Goal: Information Seeking & Learning: Learn about a topic

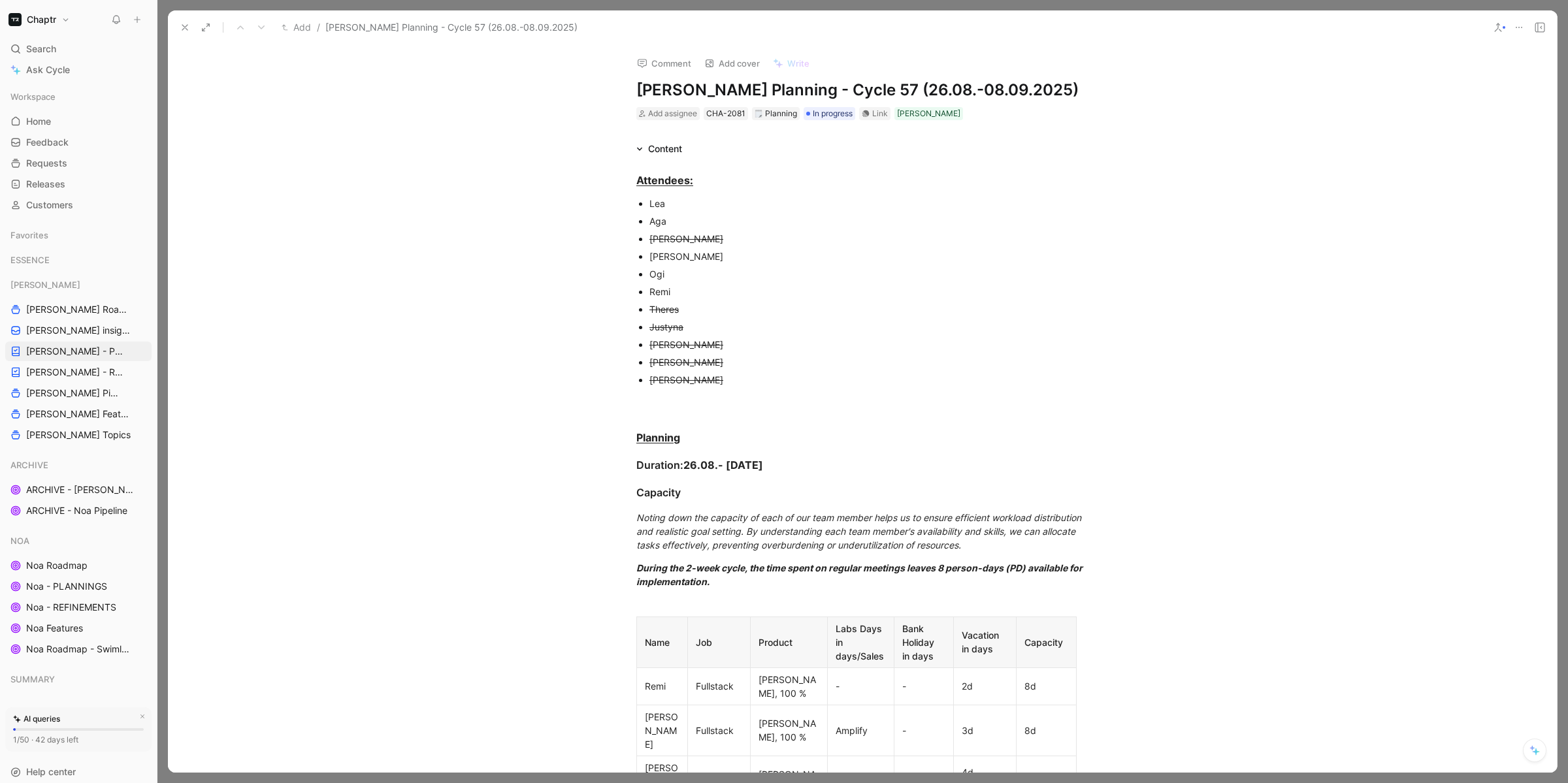
scroll to position [741, 0]
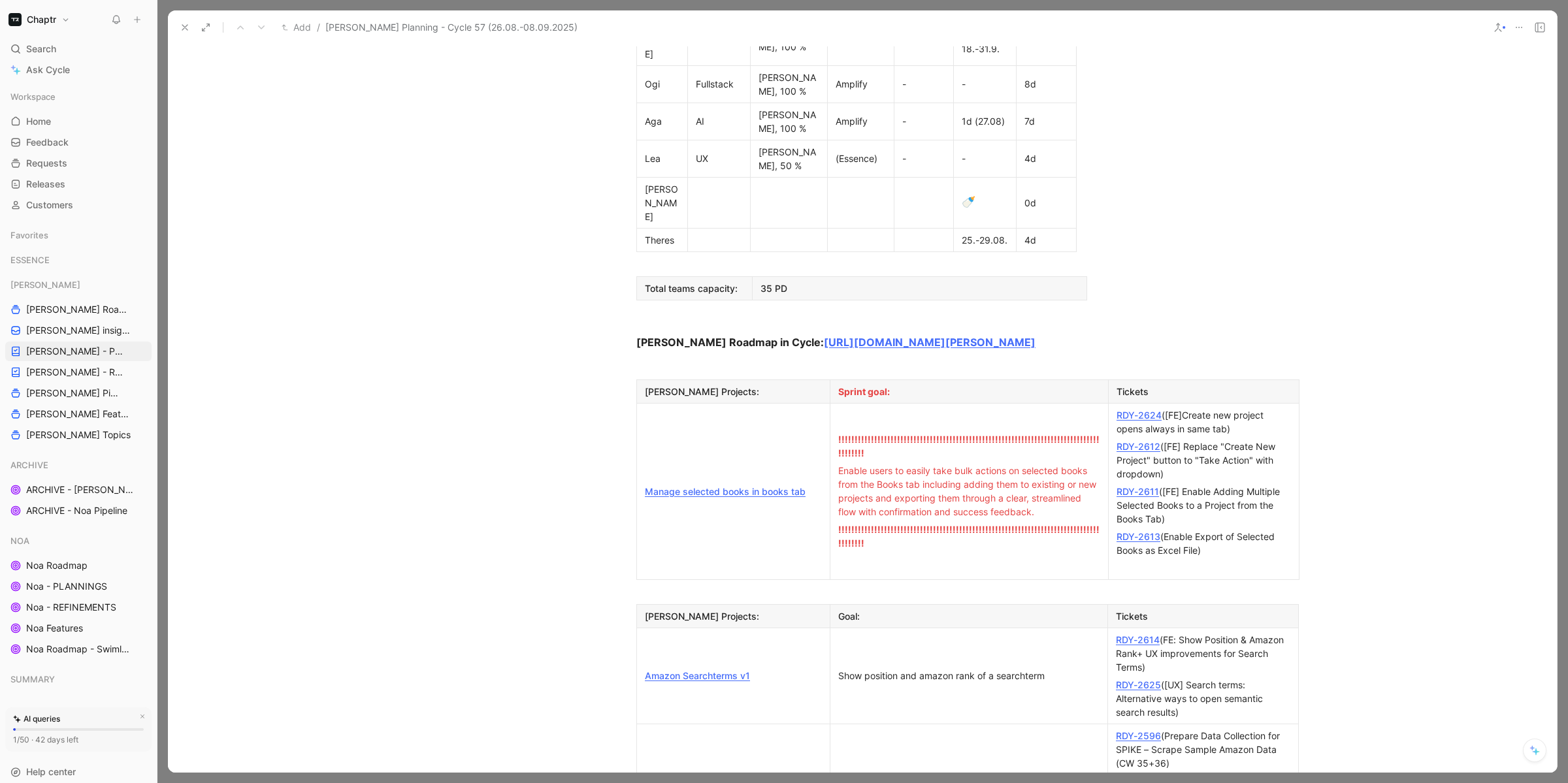
click at [719, 670] on link "Amazon Searchterms v1" at bounding box center [697, 676] width 105 height 11
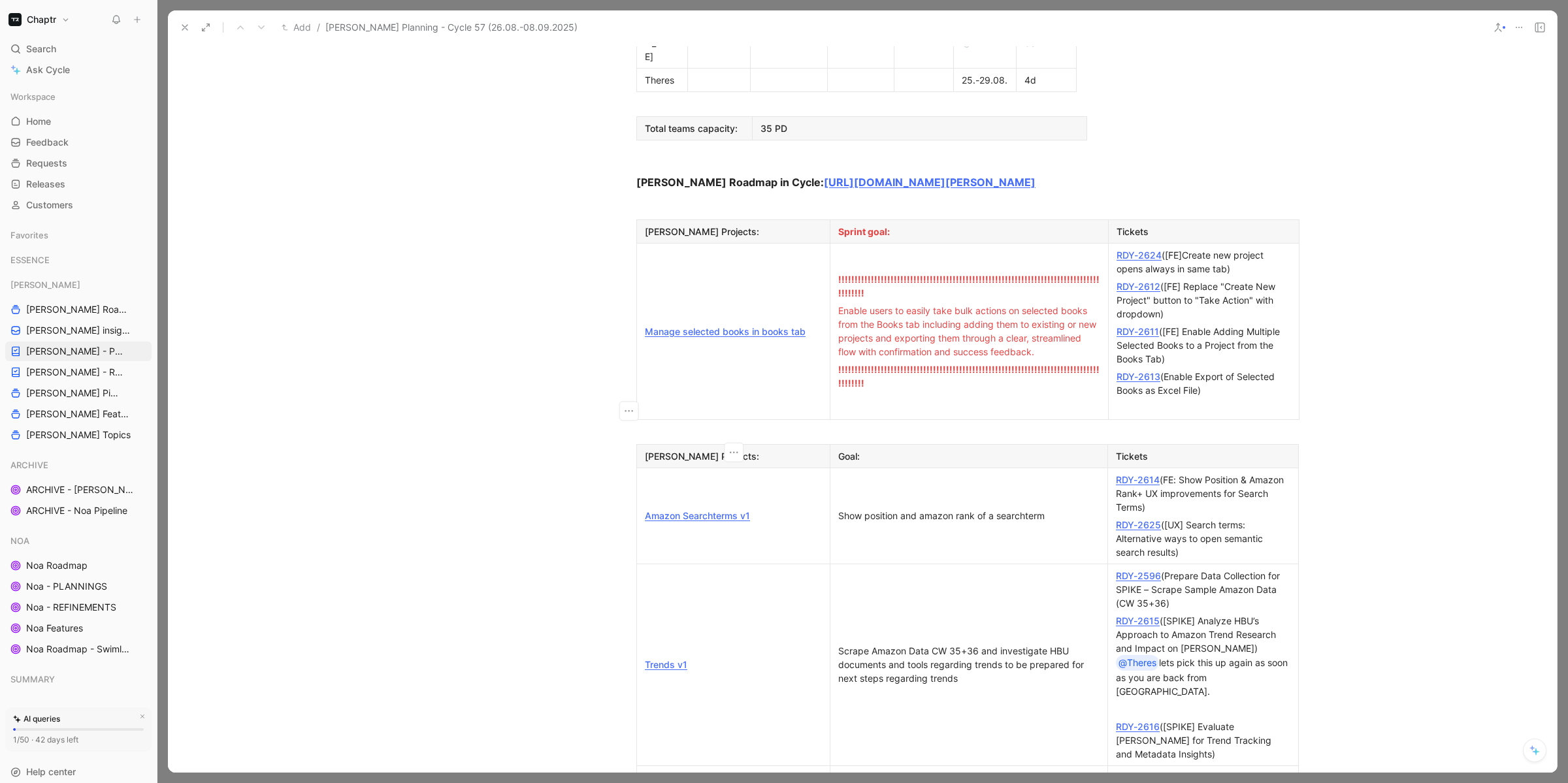
scroll to position [908, 0]
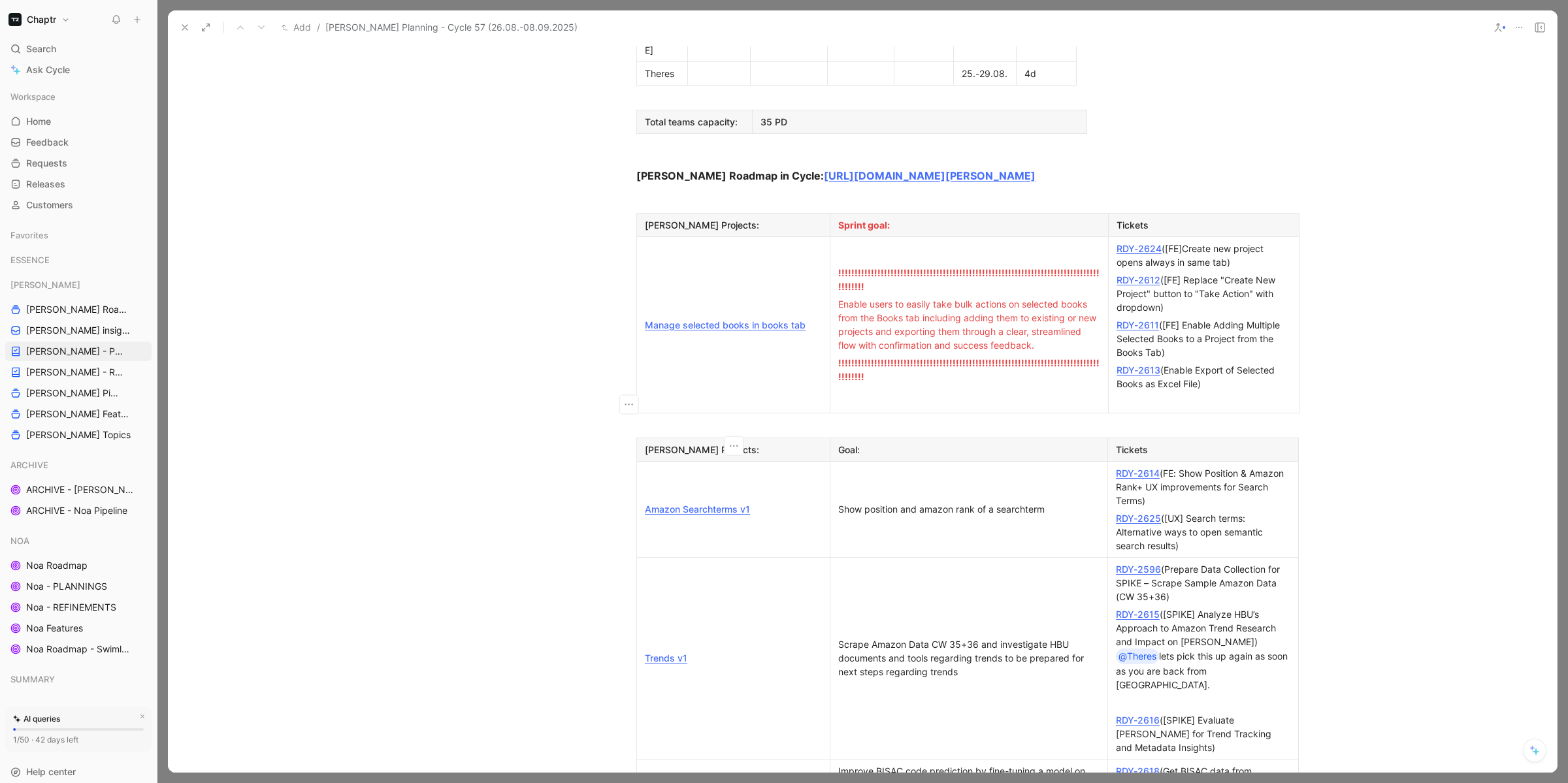
click at [674, 653] on link "Trends v1" at bounding box center [666, 658] width 42 height 11
click at [1136, 564] on link "RDY-2596" at bounding box center [1138, 569] width 45 height 11
click at [1138, 609] on link "RDY-2615" at bounding box center [1138, 614] width 44 height 11
drag, startPoint x: 695, startPoint y: 542, endPoint x: 646, endPoint y: 548, distance: 49.4
click at [646, 651] on div "Trends v1" at bounding box center [733, 658] width 177 height 14
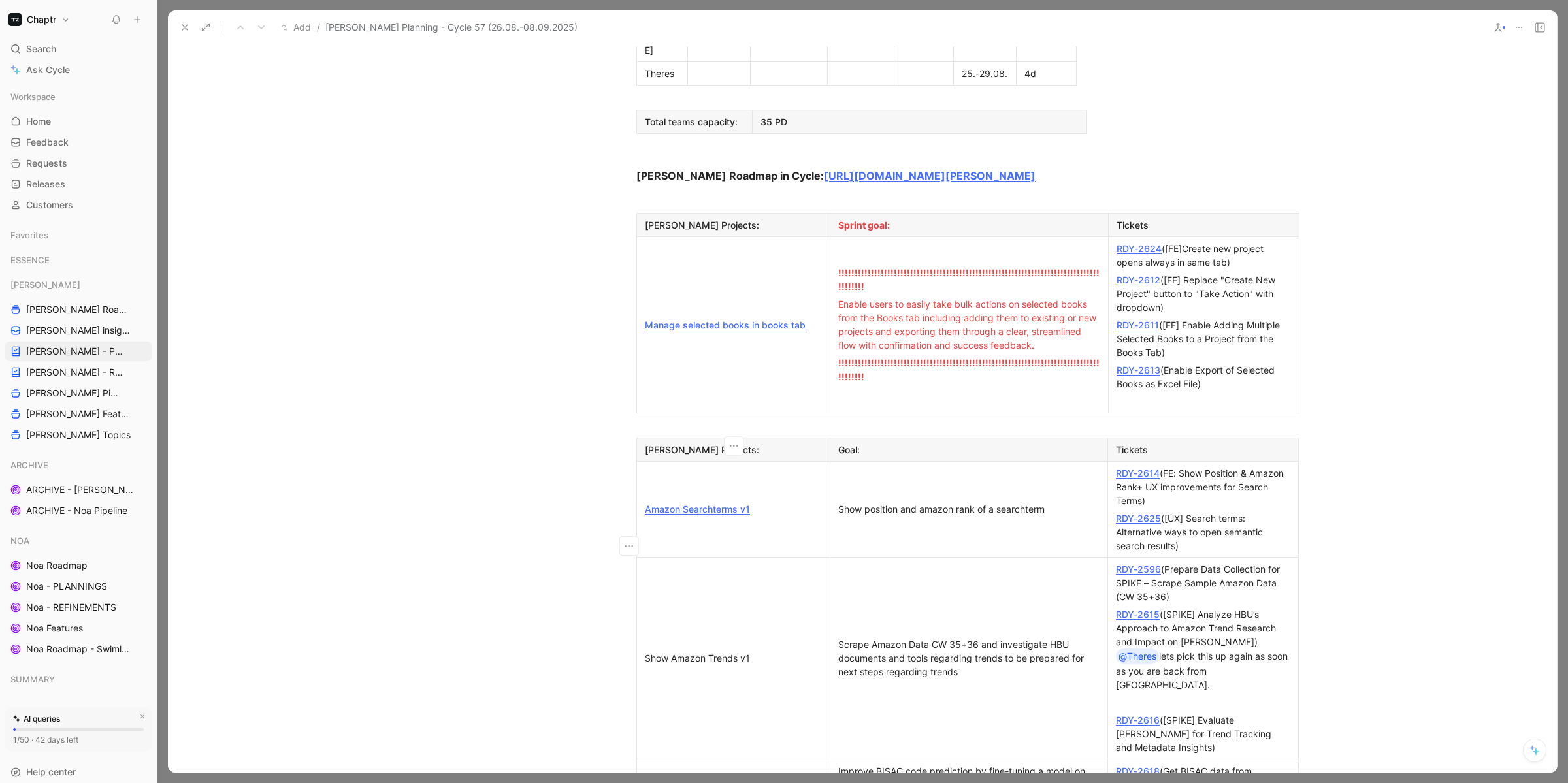
click at [750, 651] on div "Show Amazon Trends v1" at bounding box center [733, 658] width 177 height 14
click at [922, 557] on td "Scrape Amazon Data CW 35+36 and investigate HBU documents and tools regarding t…" at bounding box center [969, 658] width 278 height 202
click at [1140, 715] on link "RDY-2616" at bounding box center [1138, 720] width 44 height 11
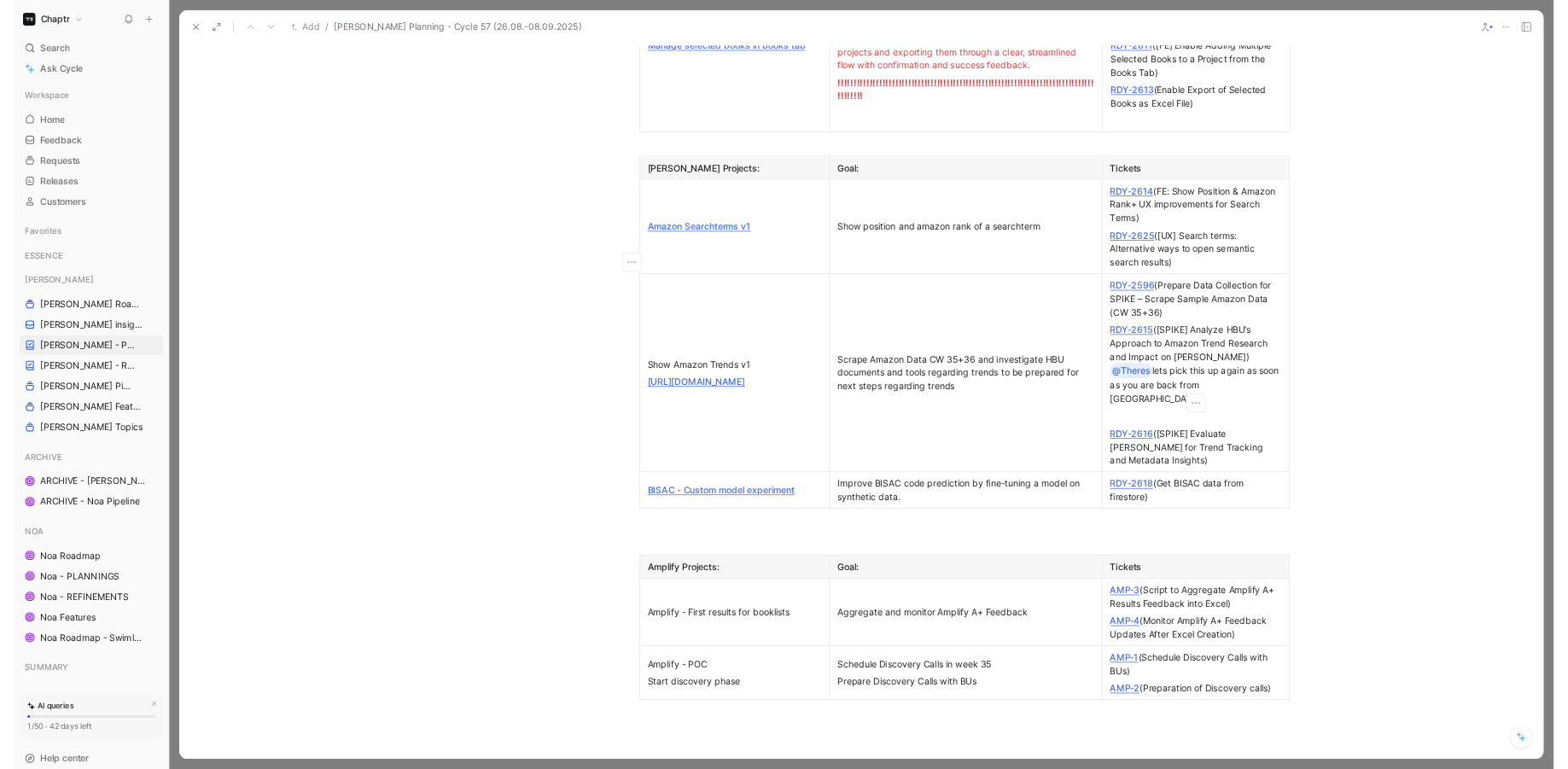
scroll to position [1573, 0]
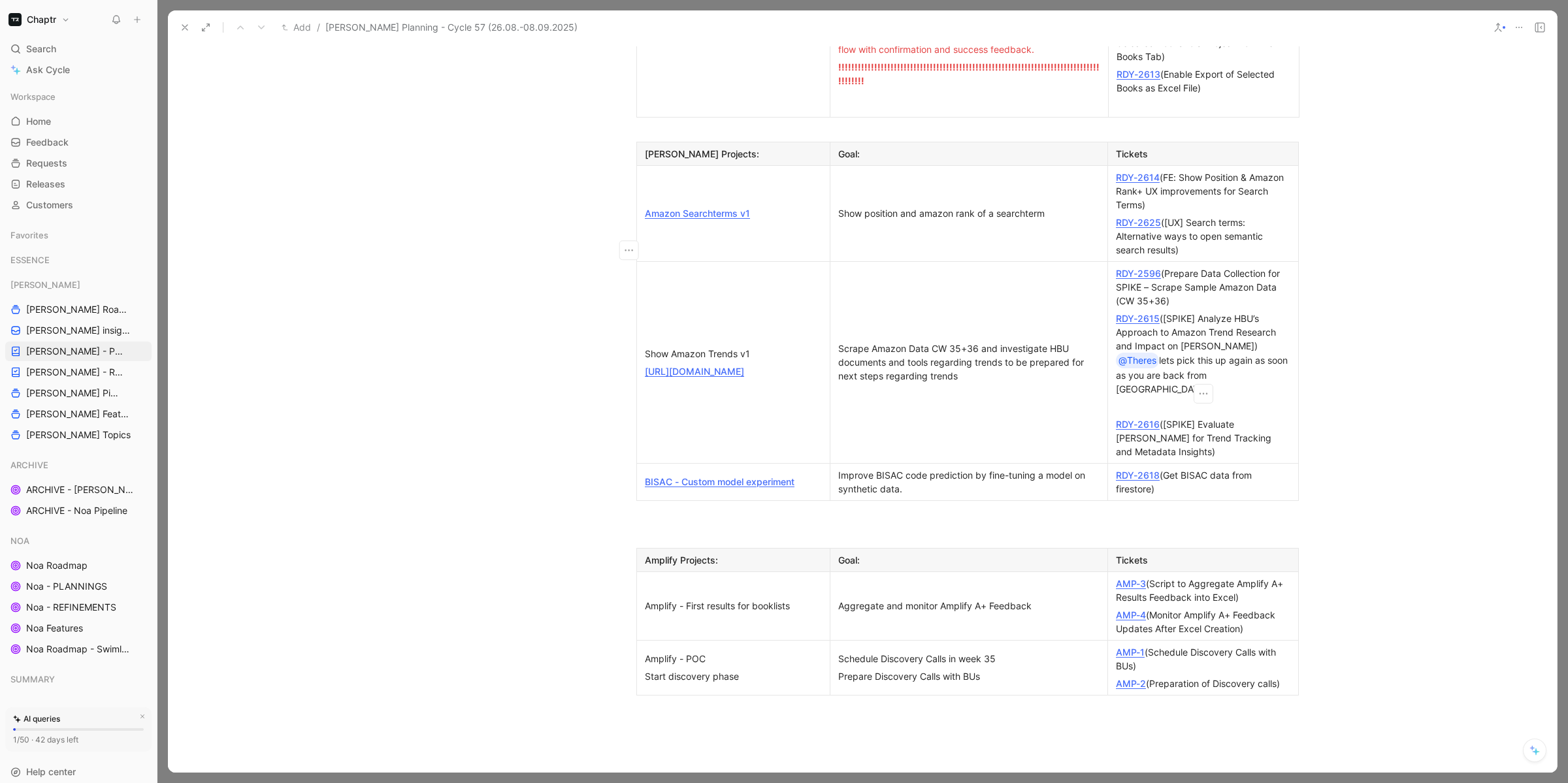
click at [1133, 578] on link "AMP-3" at bounding box center [1131, 584] width 30 height 11
